Goal: Check status: Check status

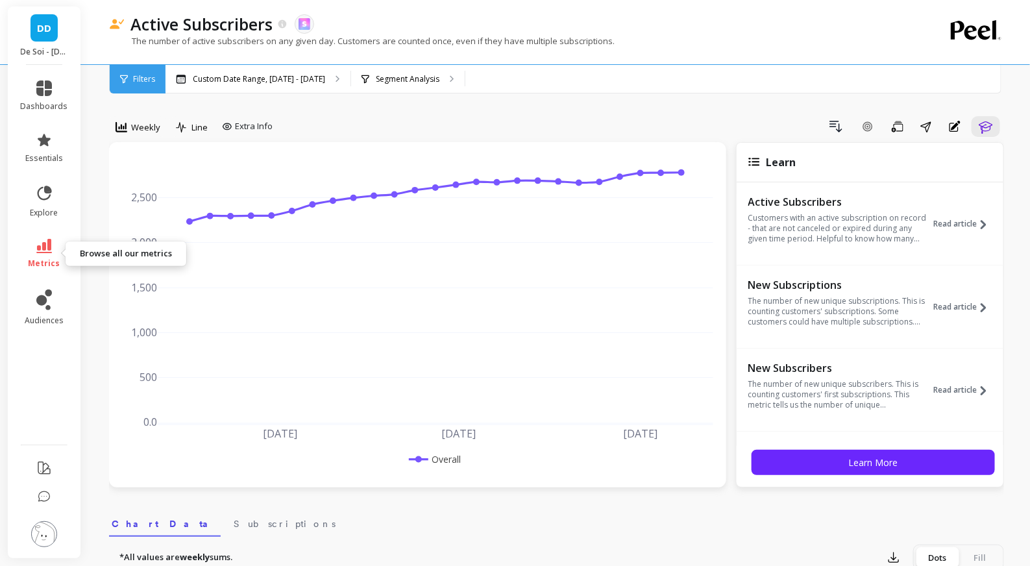
click at [43, 246] on icon at bounding box center [44, 246] width 16 height 14
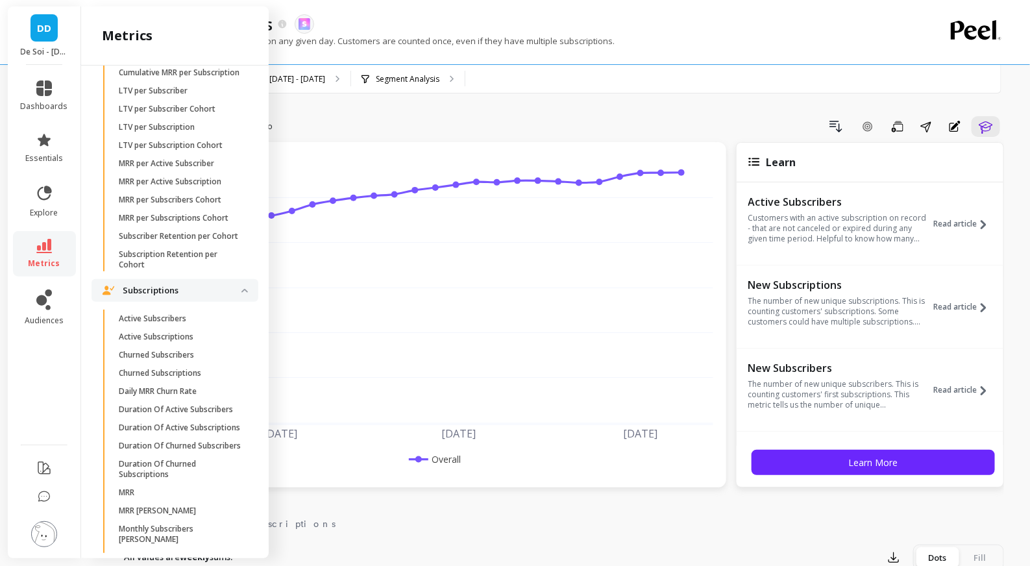
scroll to position [3467, 0]
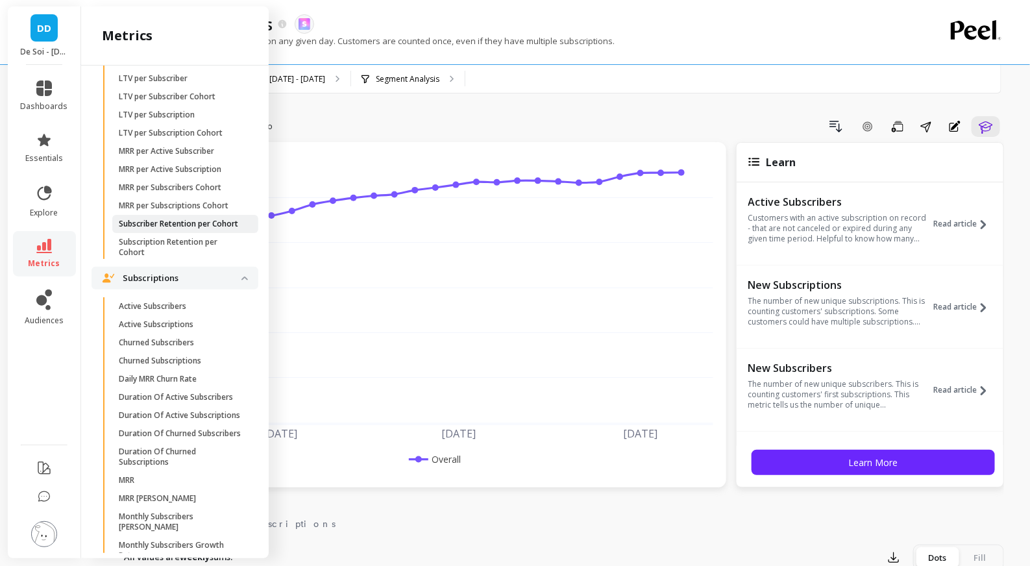
click at [180, 223] on p "Subscriber Retention per Cohort" at bounding box center [178, 224] width 119 height 10
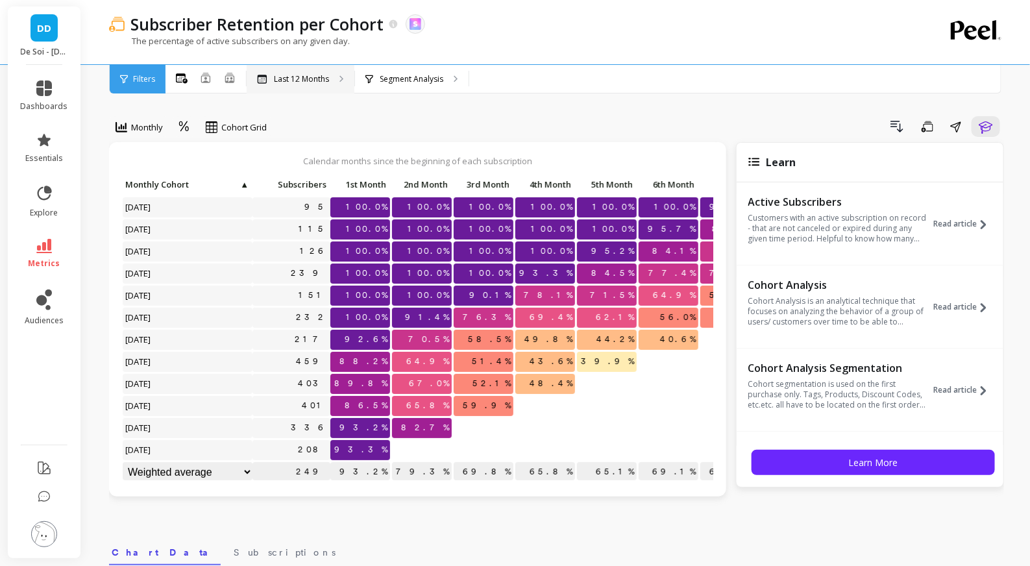
click at [320, 75] on p "Last 12 Months" at bounding box center [301, 79] width 55 height 10
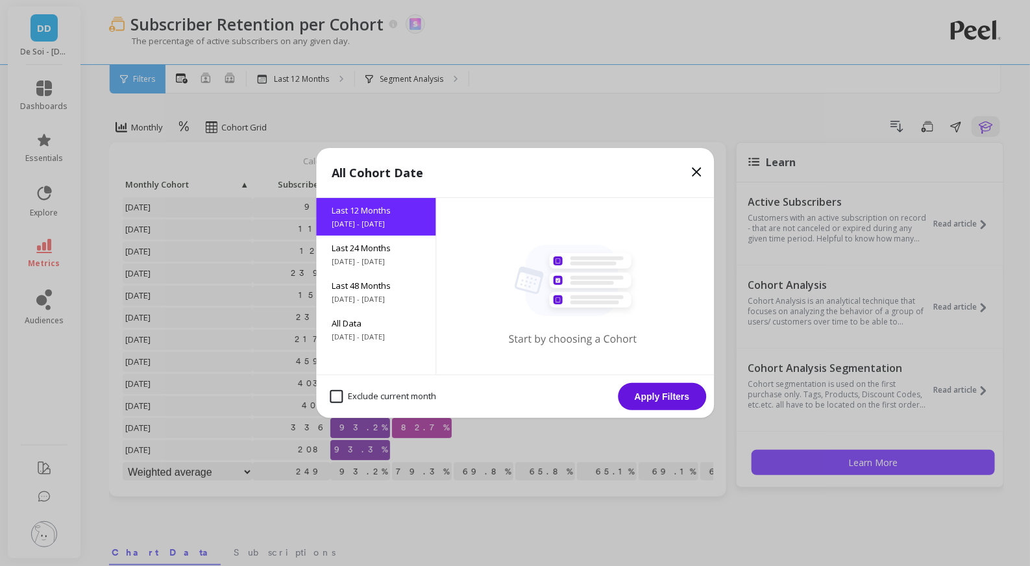
click at [378, 391] on month "Exclude current month" at bounding box center [383, 396] width 106 height 13
checkbox month "true"
click at [369, 341] on span "[DATE] - [DATE]" at bounding box center [376, 337] width 88 height 10
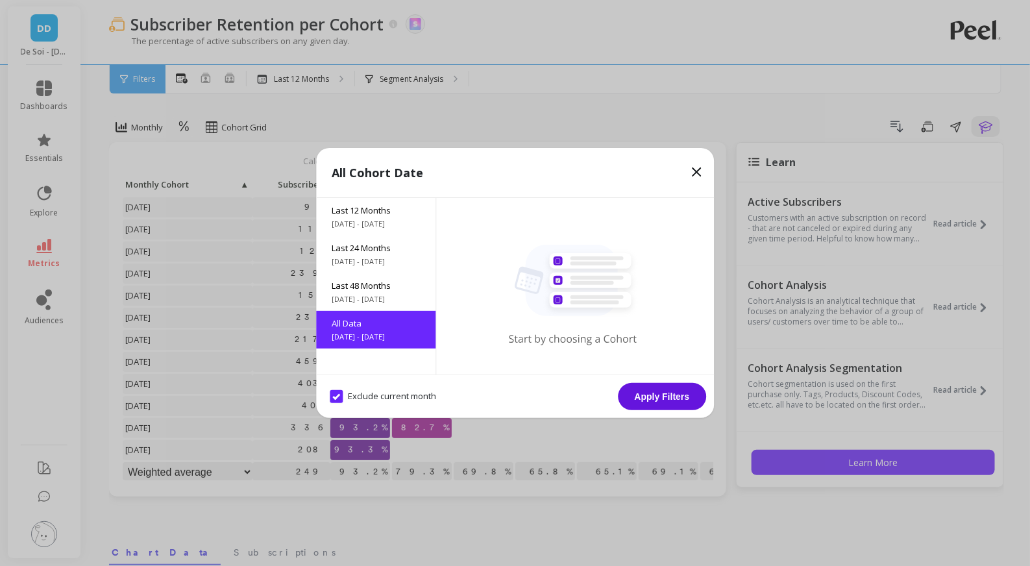
click at [680, 394] on button "Apply Filters" at bounding box center [662, 396] width 88 height 27
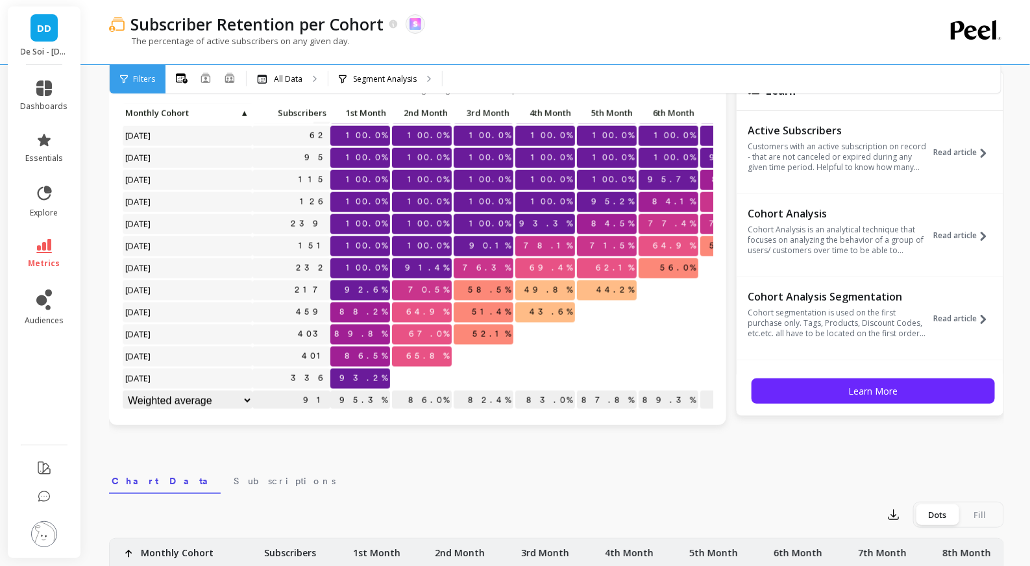
scroll to position [71, 0]
click at [486, 339] on span "52.1%" at bounding box center [491, 334] width 43 height 19
click at [485, 339] on p "52.1%" at bounding box center [484, 334] width 60 height 19
click at [484, 357] on div at bounding box center [484, 357] width 60 height 20
click at [385, 75] on p "Segment Analysis" at bounding box center [385, 79] width 64 height 10
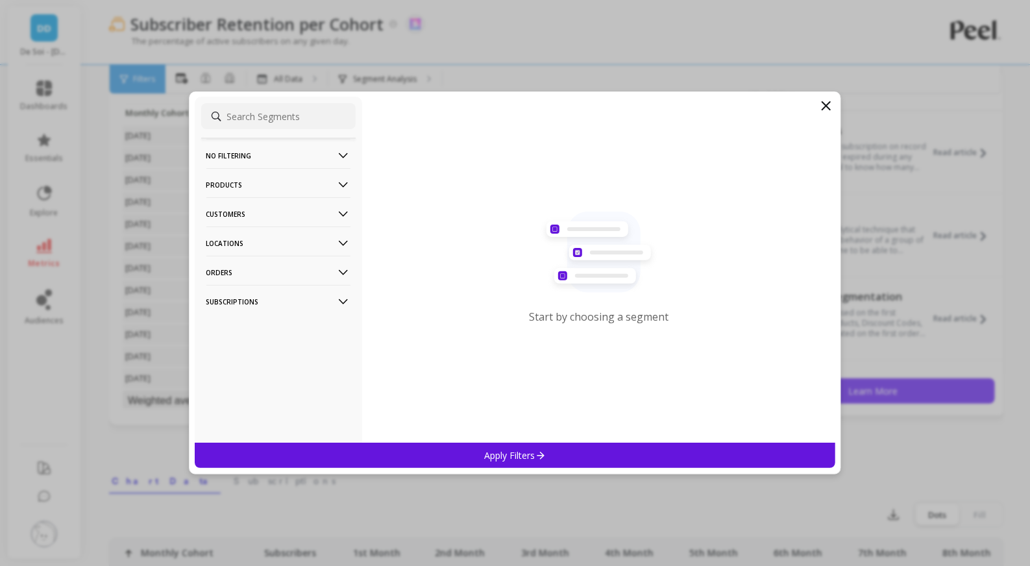
click at [302, 301] on p "Subscriptions" at bounding box center [278, 301] width 144 height 33
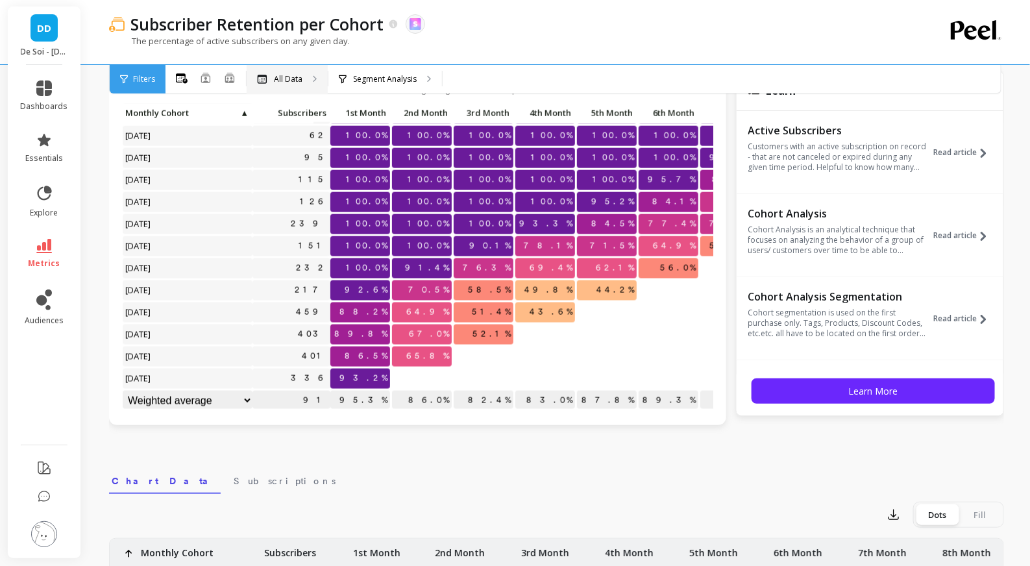
click at [284, 82] on p "All Data" at bounding box center [288, 79] width 29 height 10
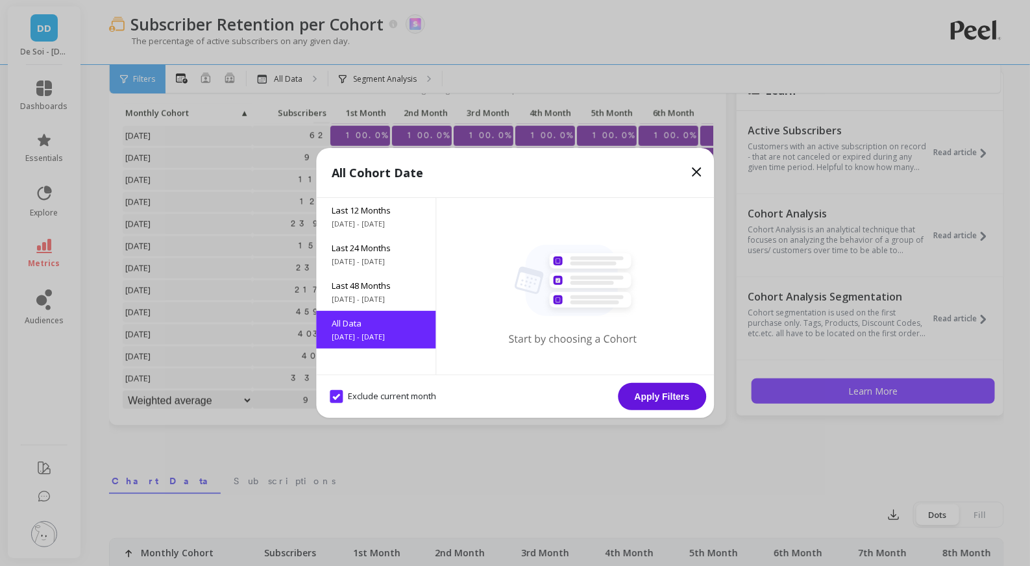
click at [373, 397] on month "Exclude current month" at bounding box center [383, 396] width 106 height 13
checkbox month "false"
click at [659, 397] on button "Apply Filters" at bounding box center [662, 396] width 88 height 27
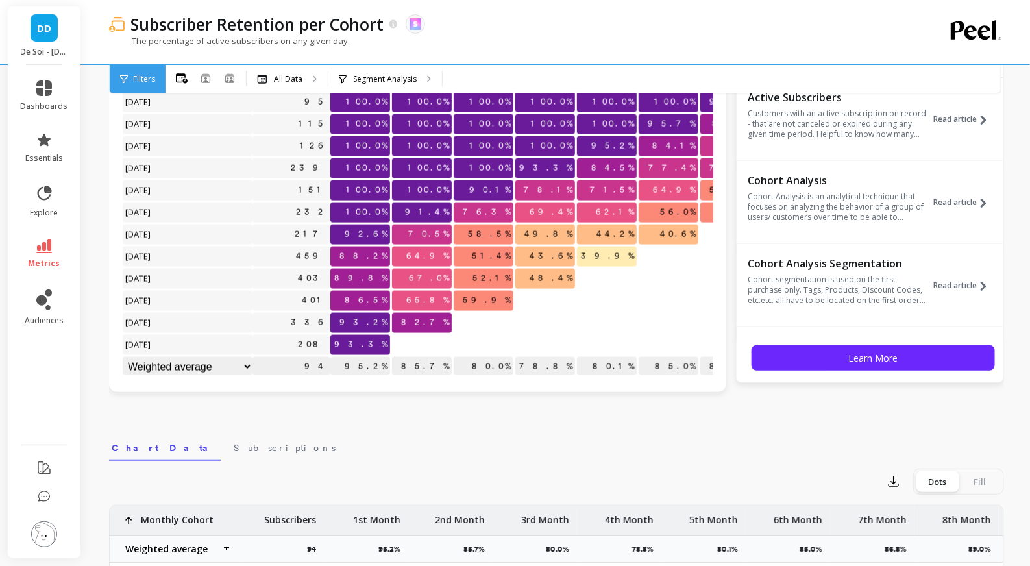
scroll to position [106, 0]
